Goal: Task Accomplishment & Management: Use online tool/utility

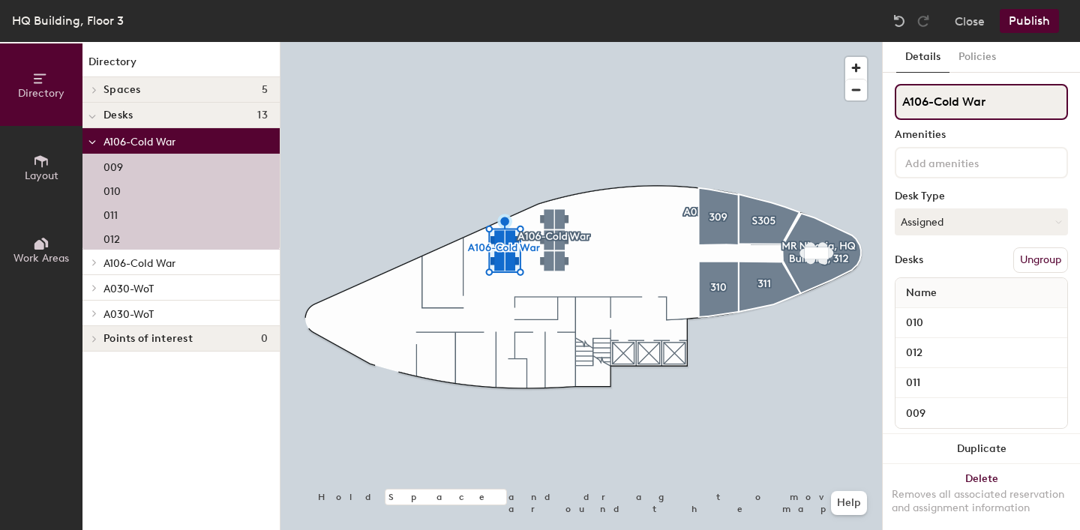
click at [956, 98] on input "A106-Cold War" at bounding box center [981, 102] width 173 height 36
drag, startPoint x: 996, startPoint y: 98, endPoint x: 941, endPoint y: 99, distance: 54.8
click at [941, 99] on input "A106-Cold War" at bounding box center [981, 102] width 173 height 36
type input "A"
type input "W"
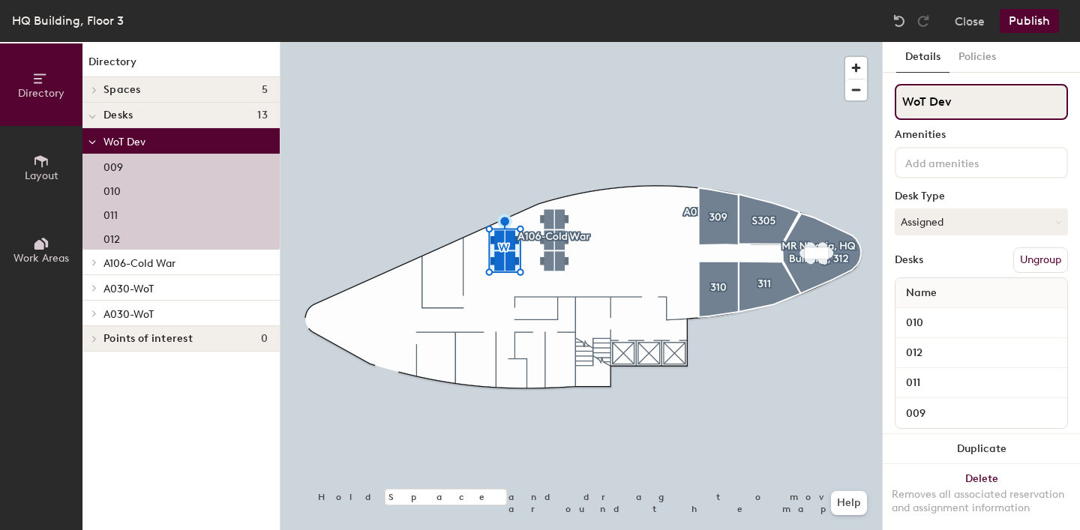
type input "WoT Dev"
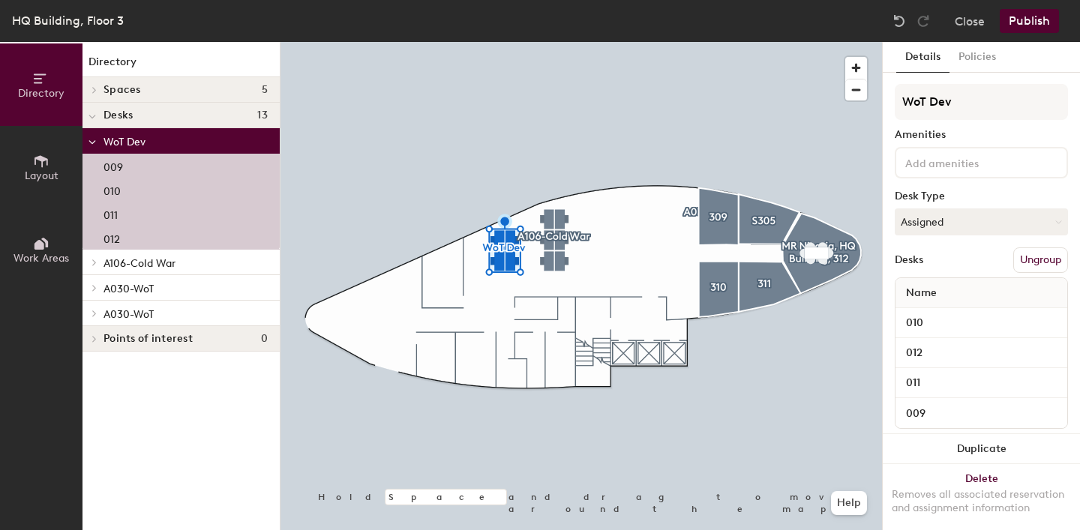
click at [551, 42] on div at bounding box center [582, 42] width 602 height 0
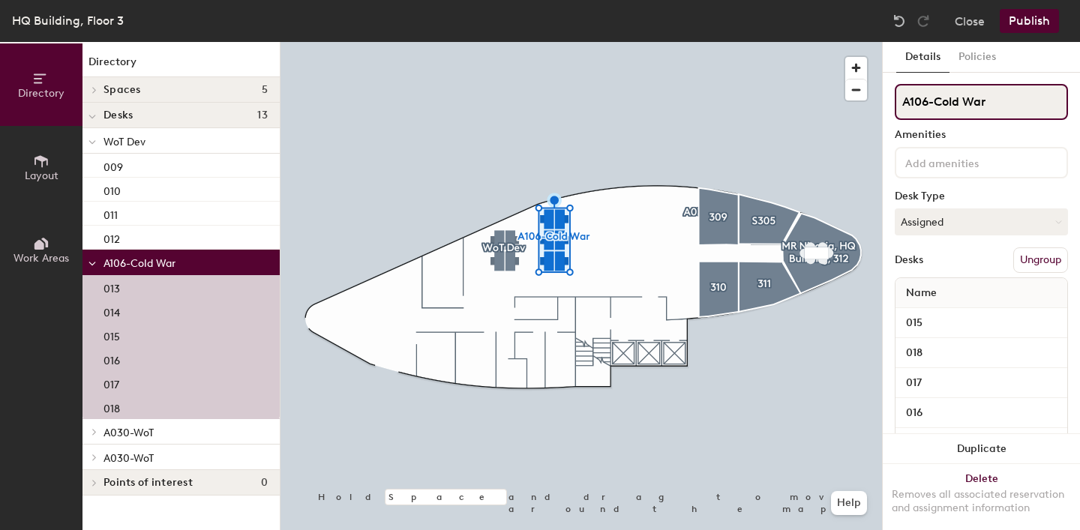
click at [853, 103] on div "Directory Layout Work Areas Directory Spaces 5 309 310 [GEOGRAPHIC_DATA][PERSON…" at bounding box center [540, 286] width 1080 height 488
type input "WoT QA Team 1"
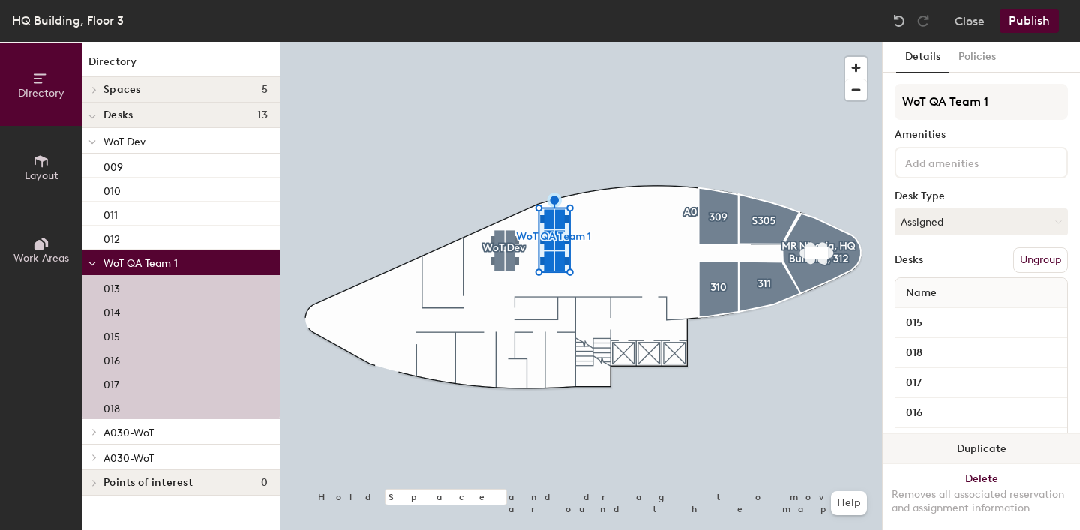
click at [986, 450] on button "Duplicate" at bounding box center [981, 449] width 197 height 30
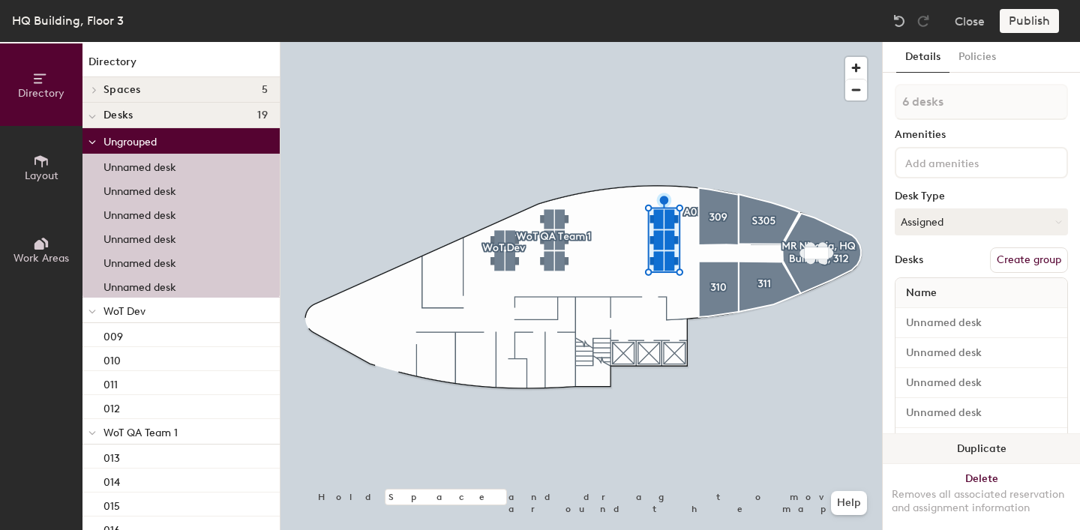
type input "1 desk"
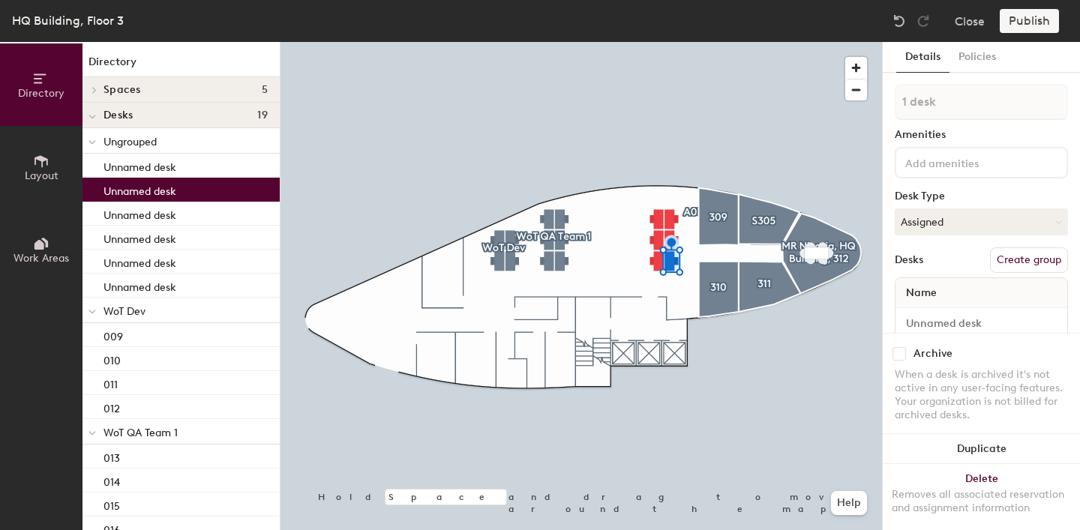
scroll to position [27, 0]
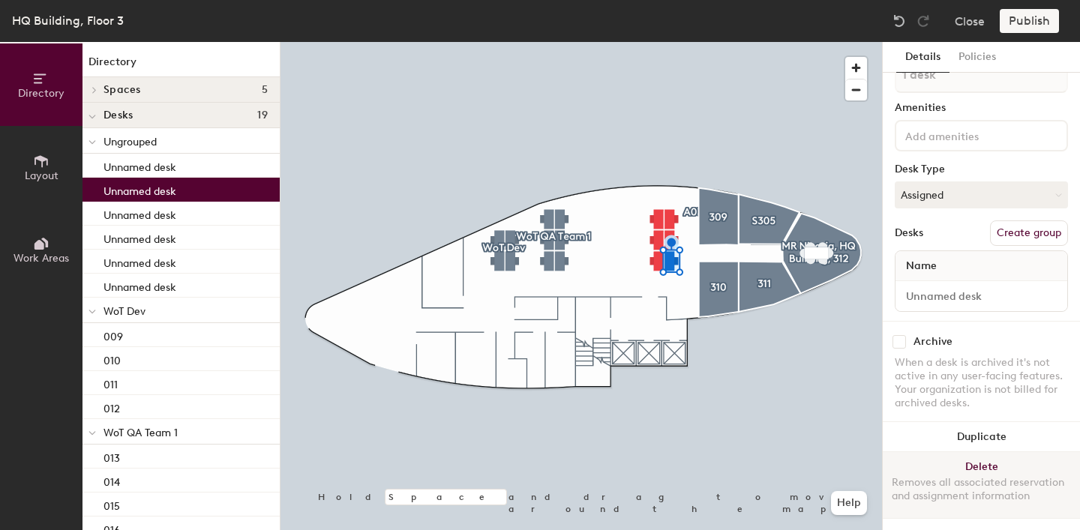
click at [984, 468] on button "Delete Removes all associated reservation and assignment information" at bounding box center [981, 485] width 197 height 66
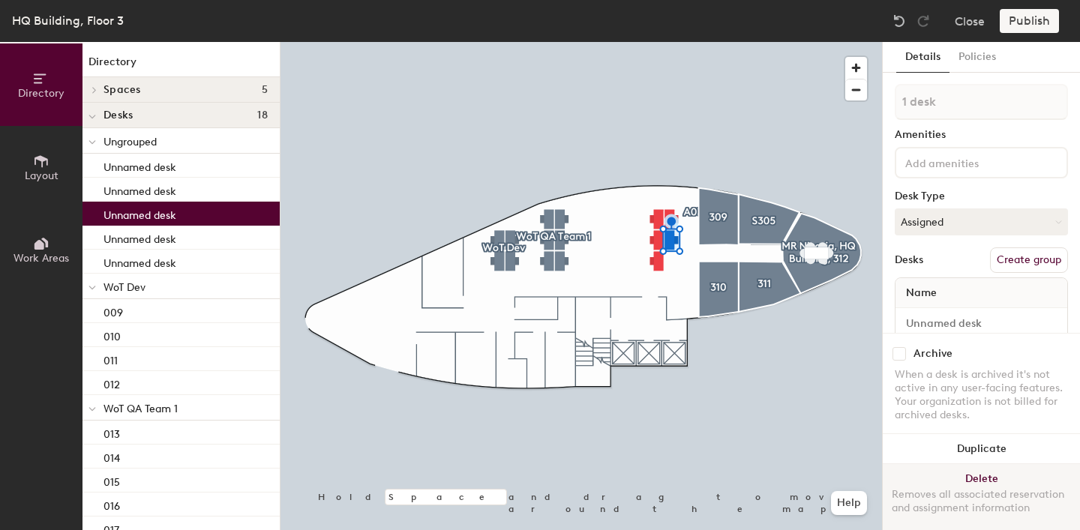
click at [955, 479] on button "Delete Removes all associated reservation and assignment information" at bounding box center [981, 497] width 197 height 66
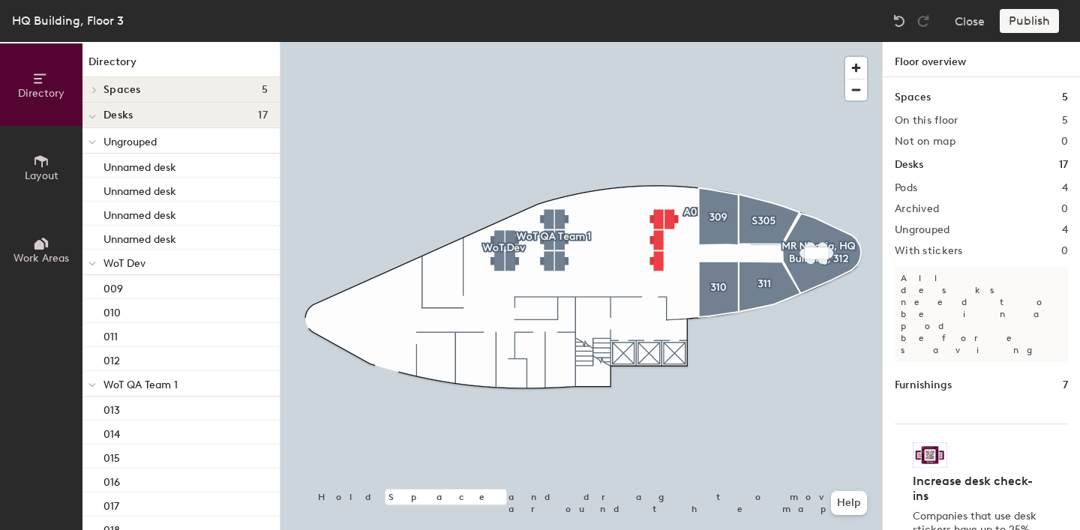
click at [668, 42] on div at bounding box center [582, 42] width 602 height 0
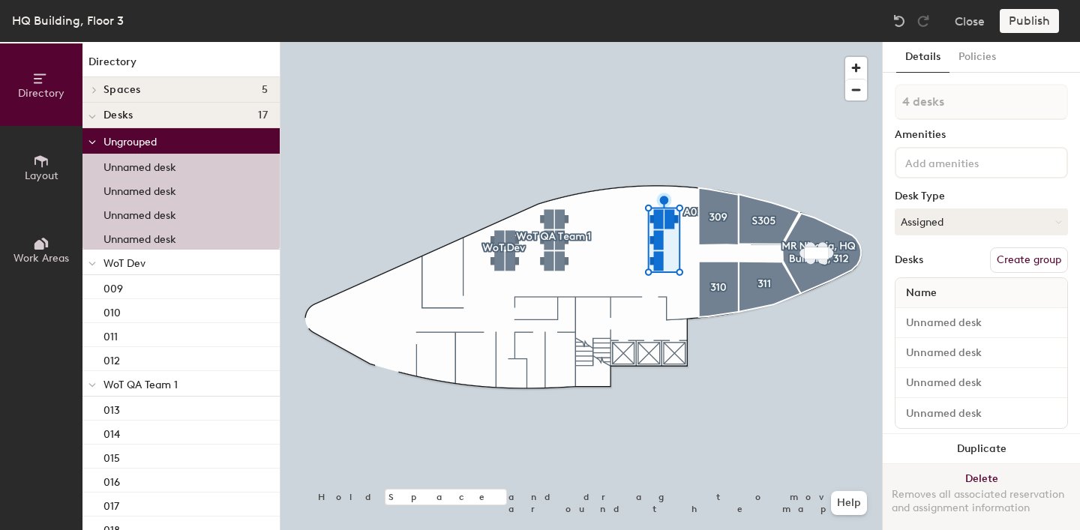
click at [986, 479] on button "Delete Removes all associated reservation and assignment information" at bounding box center [981, 497] width 197 height 66
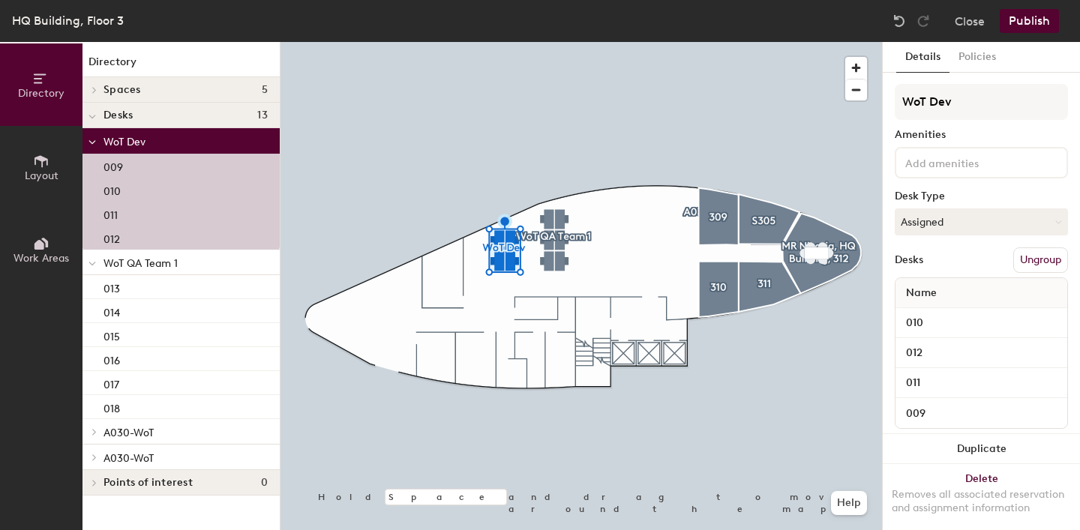
click at [763, 42] on div at bounding box center [582, 42] width 602 height 0
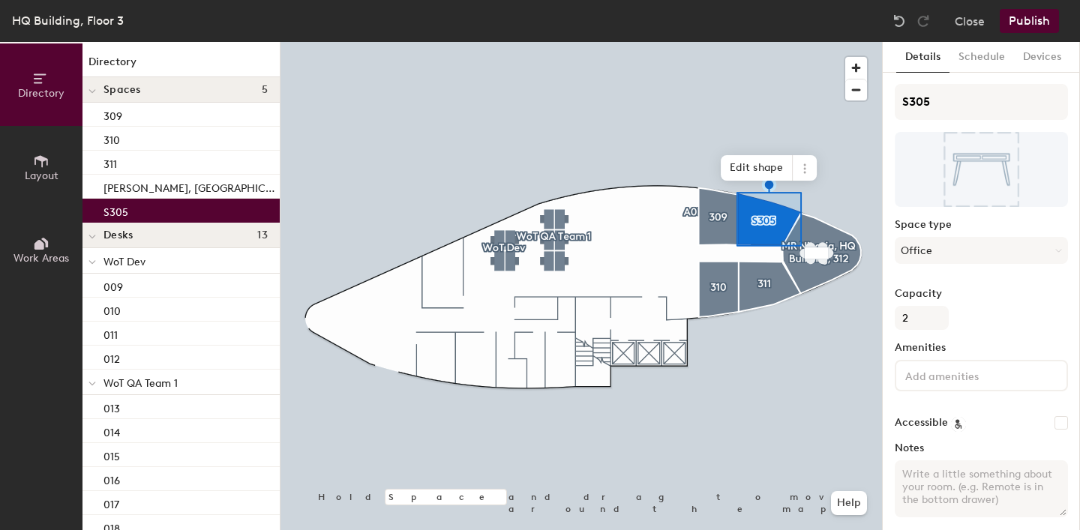
click at [44, 157] on icon at bounding box center [42, 161] width 14 height 12
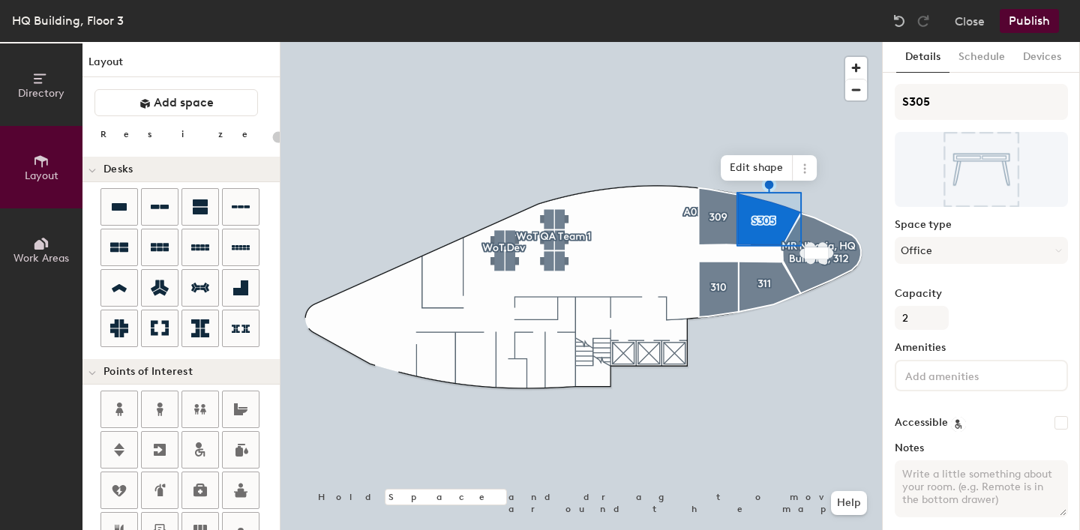
click at [1028, 23] on button "Publish" at bounding box center [1029, 21] width 59 height 24
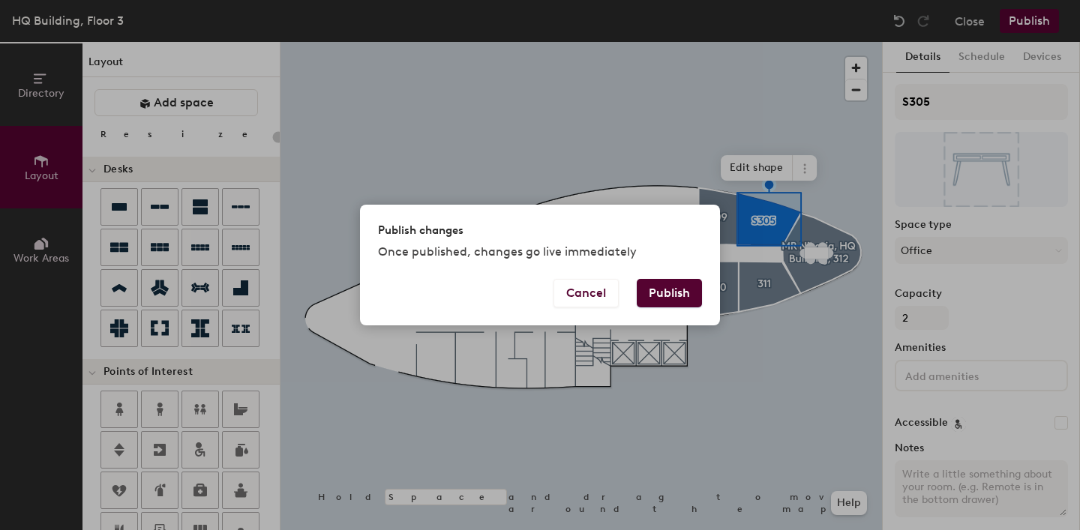
click at [664, 299] on button "Publish" at bounding box center [669, 293] width 65 height 29
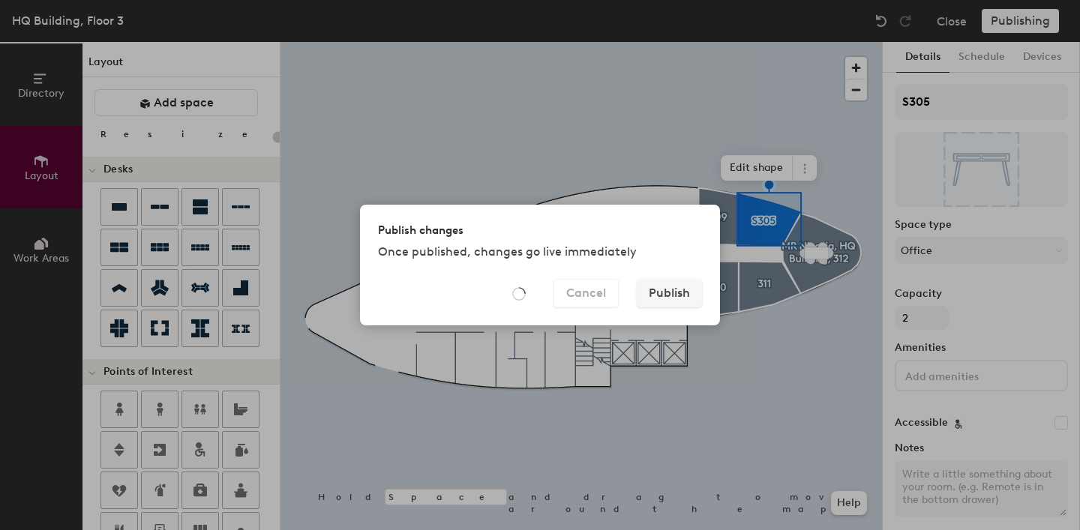
type input "20"
